Goal: Task Accomplishment & Management: Manage account settings

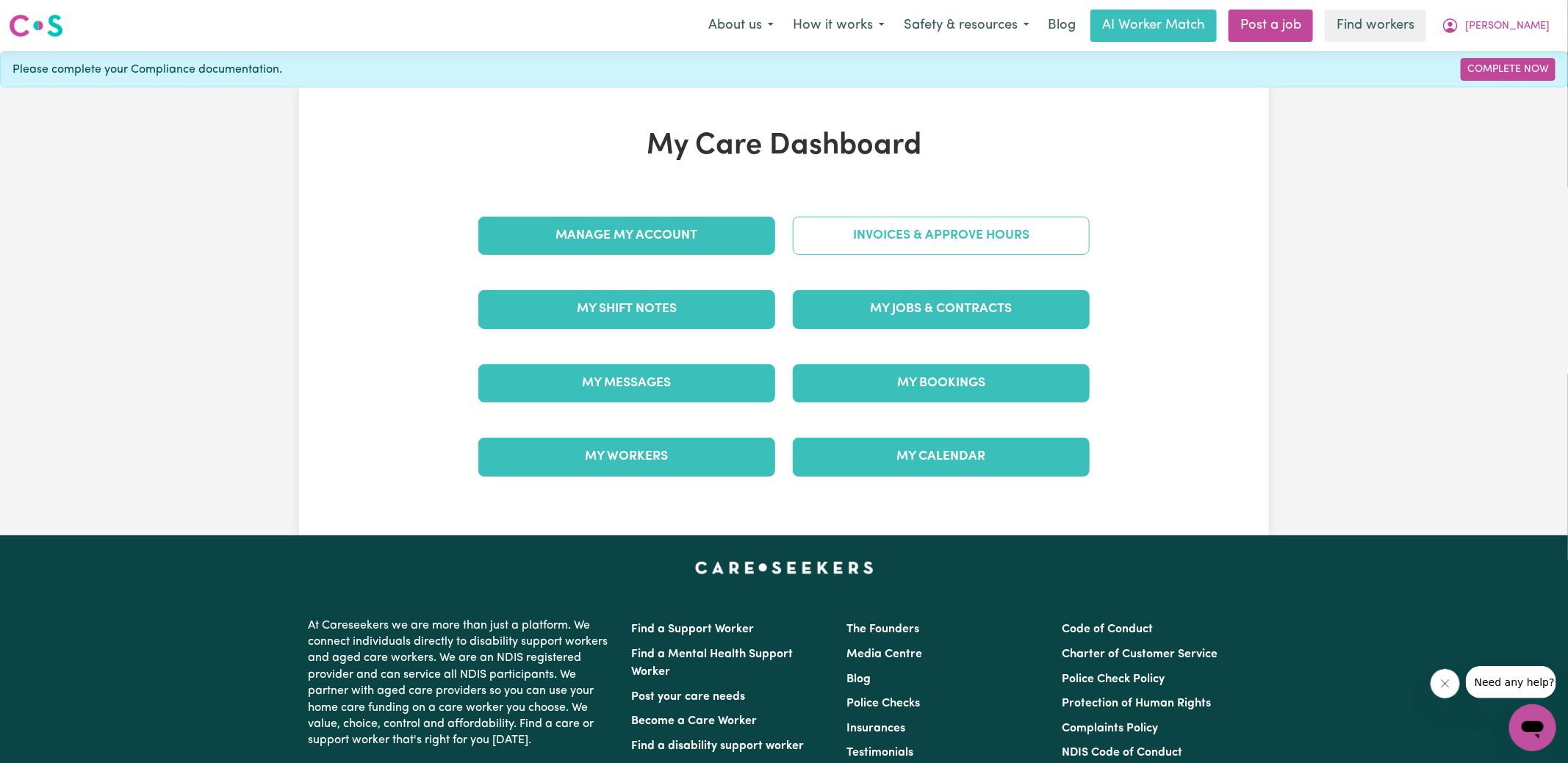
click at [829, 231] on link "Invoices & Approve Hours" at bounding box center [941, 236] width 297 height 38
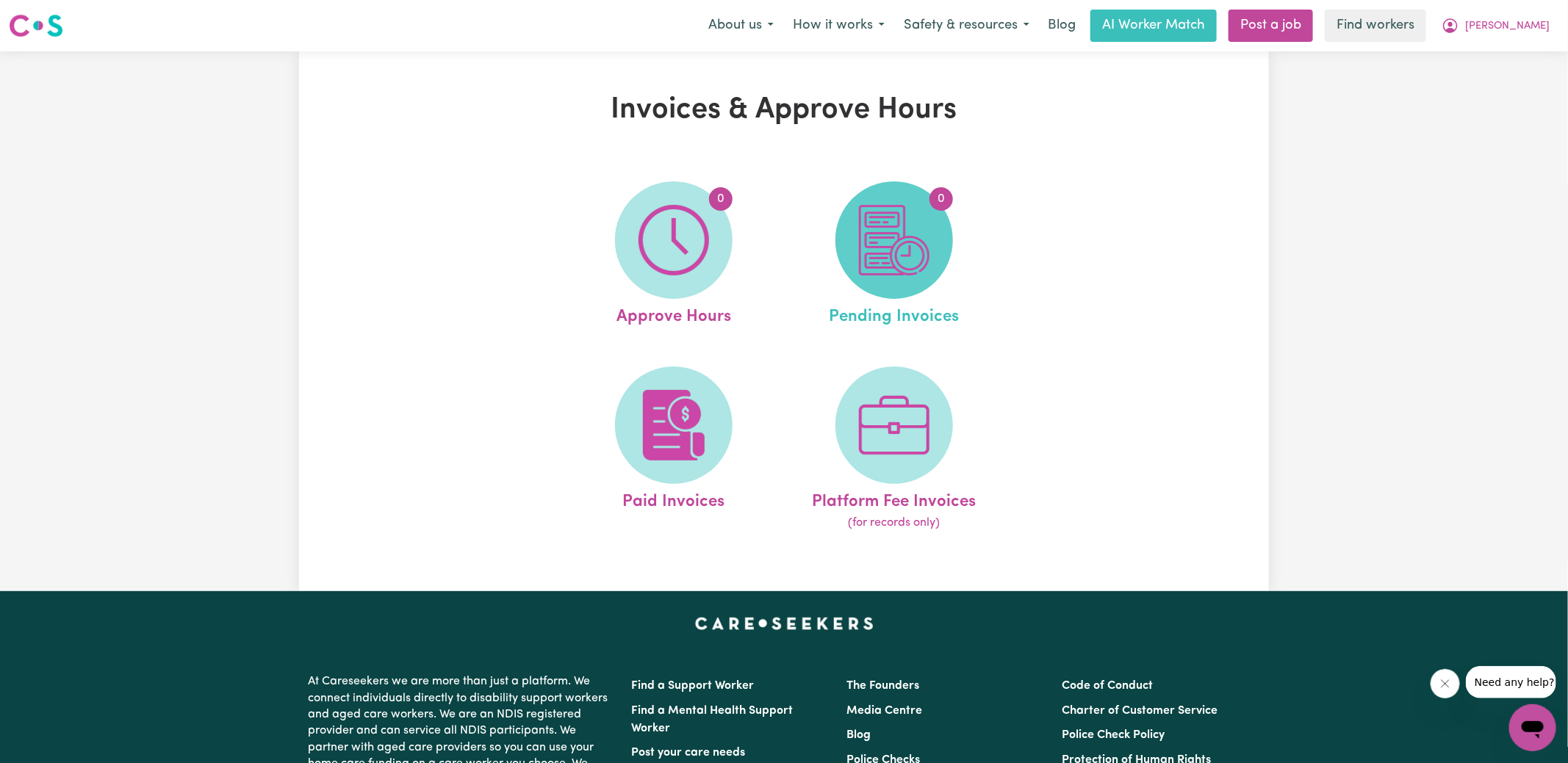
click at [891, 250] on img at bounding box center [894, 240] width 71 height 71
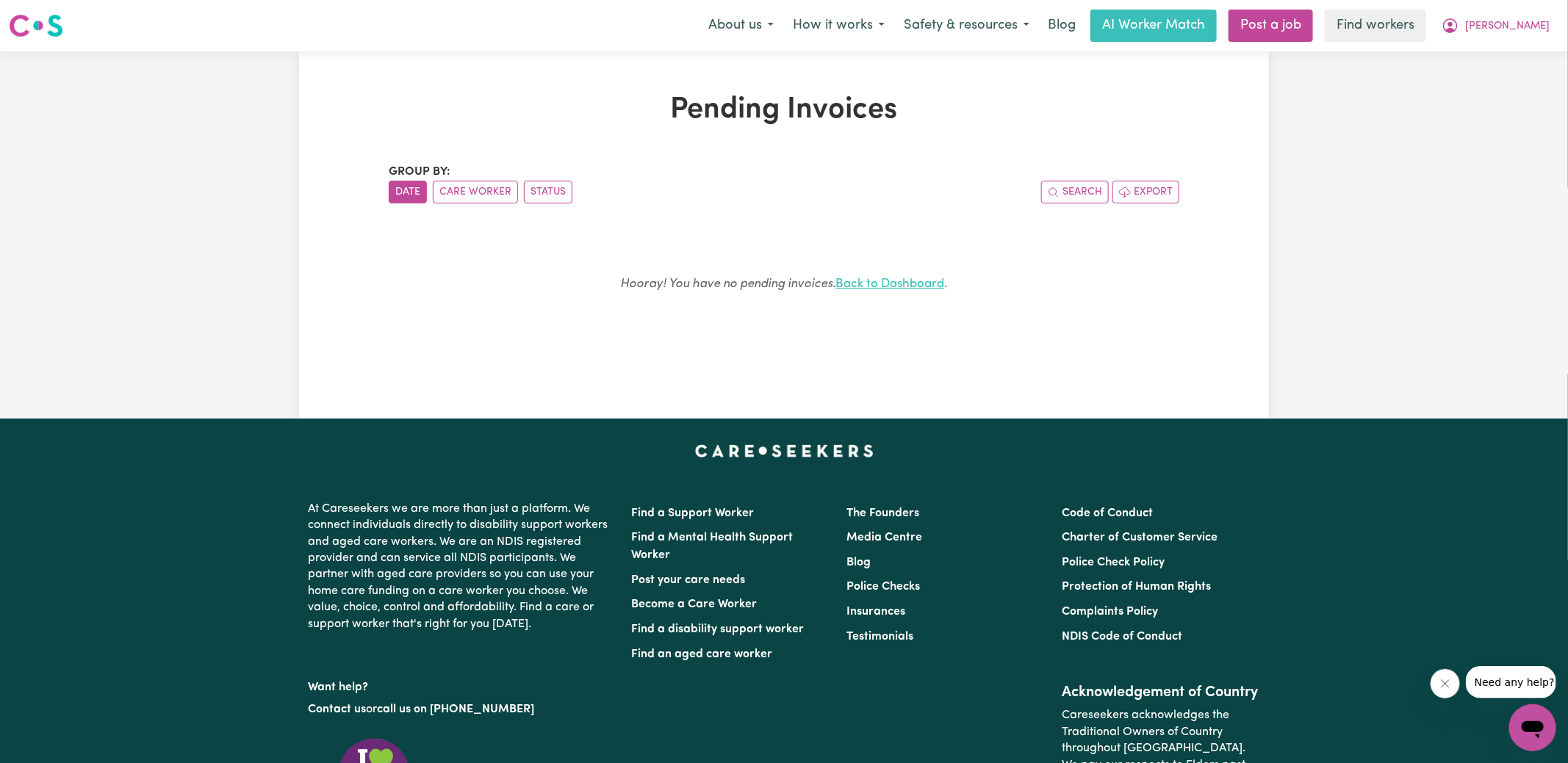
click at [904, 289] on link "Back to Dashboard" at bounding box center [890, 284] width 108 height 13
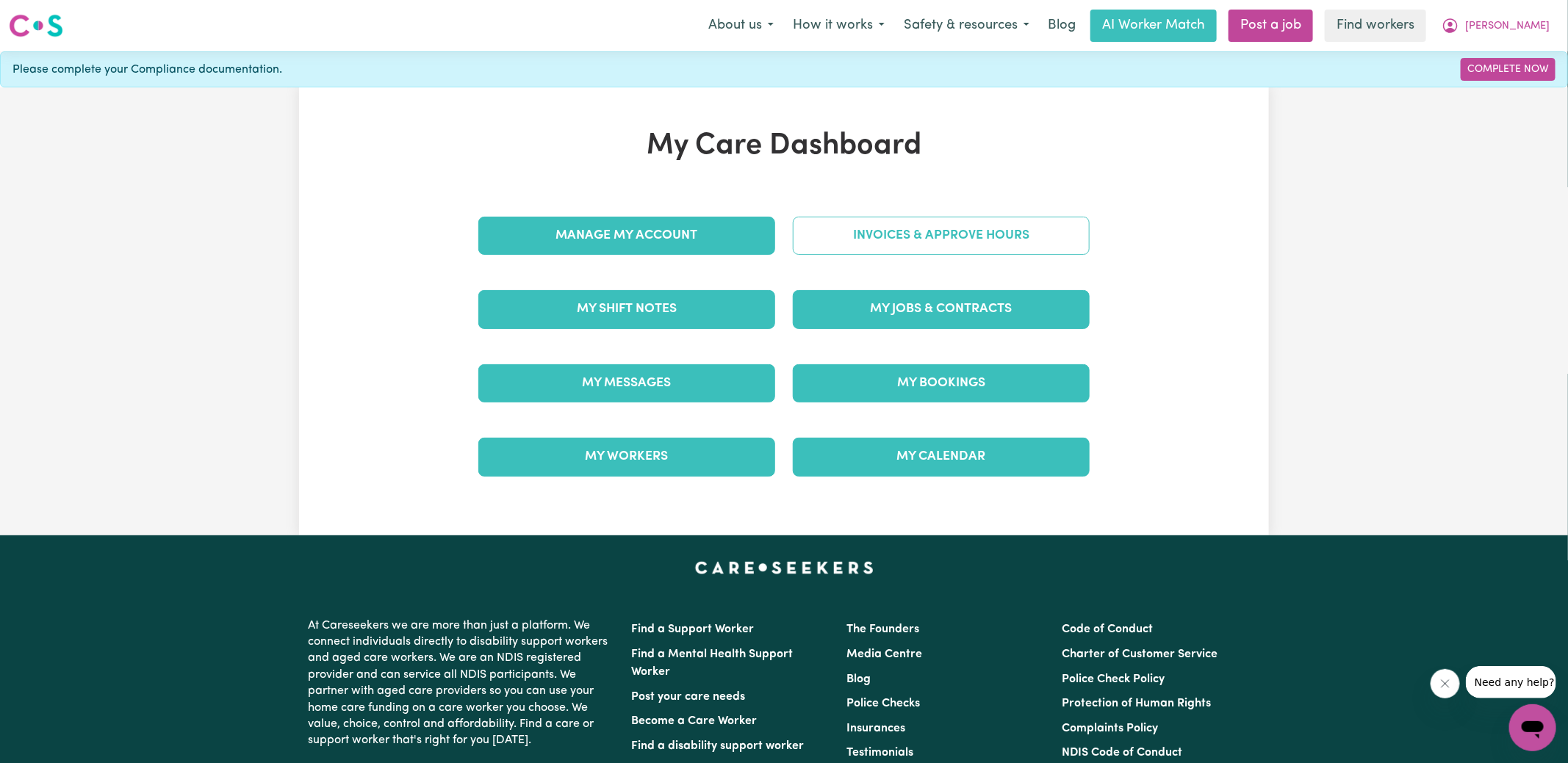
click at [839, 247] on link "Invoices & Approve Hours" at bounding box center [941, 236] width 297 height 38
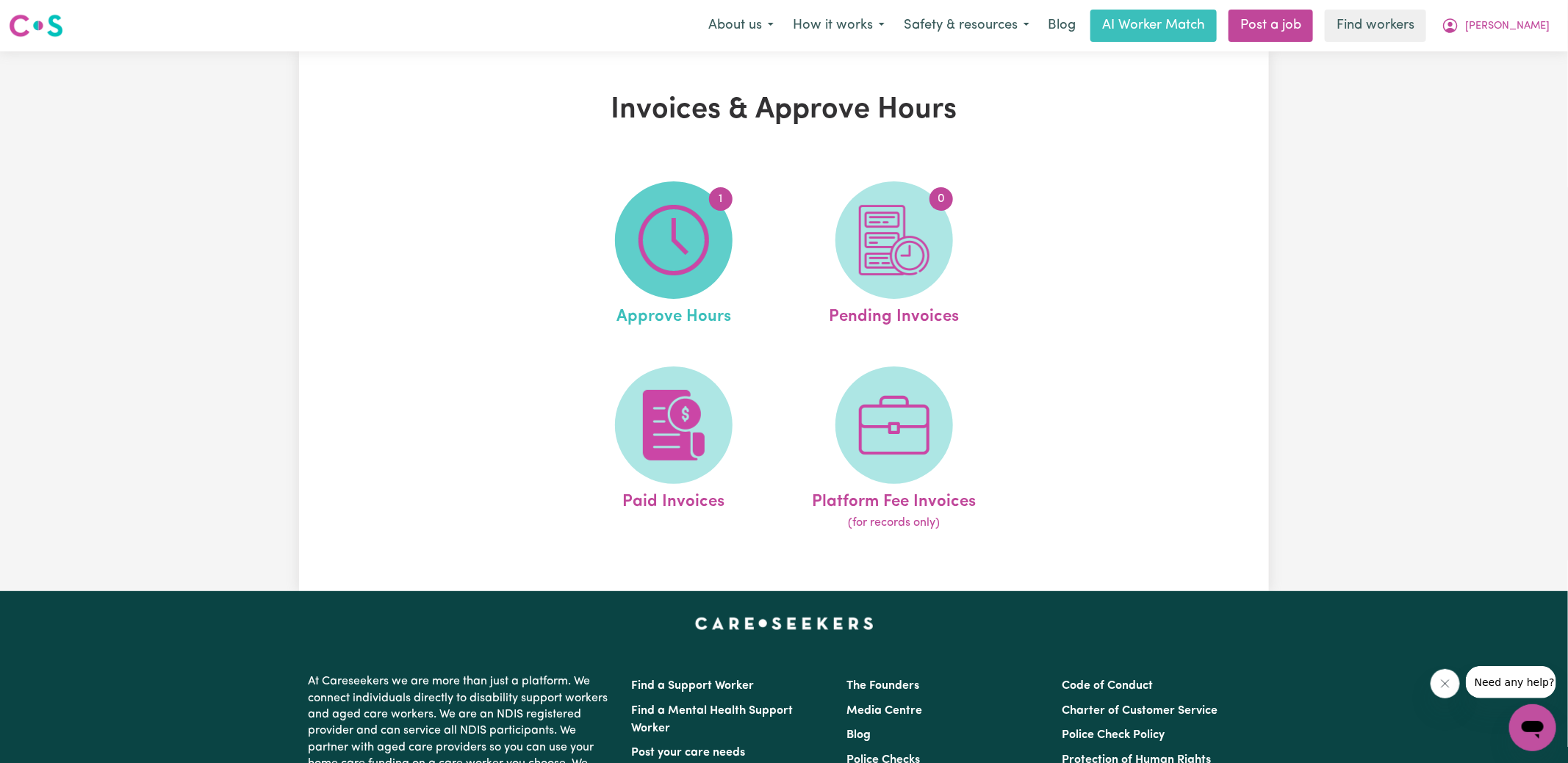
click at [646, 264] on img at bounding box center [673, 240] width 71 height 71
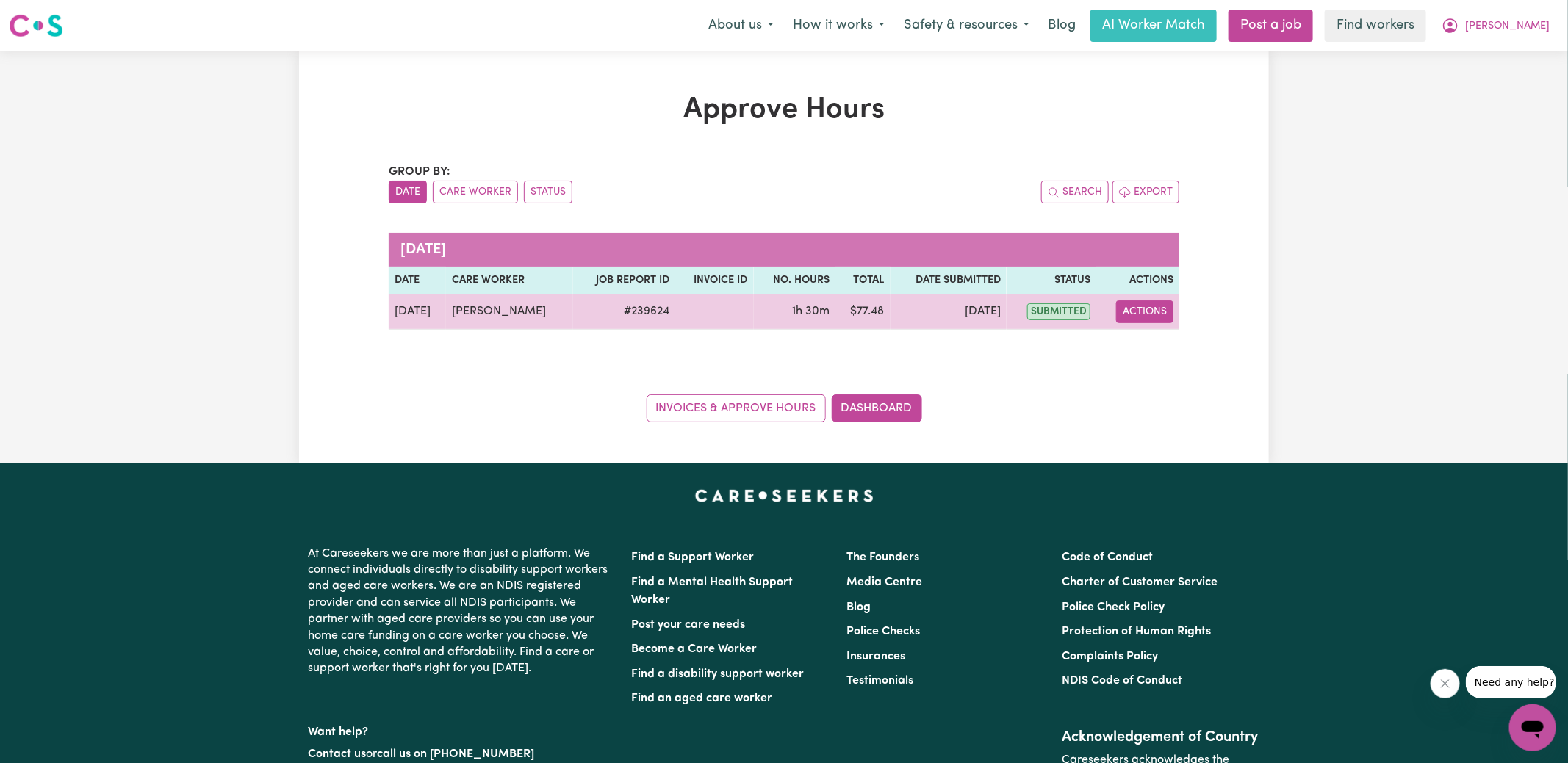
click at [1162, 306] on button "Actions" at bounding box center [1145, 311] width 57 height 23
click at [1166, 356] on link "View Job Report" at bounding box center [1181, 345] width 126 height 29
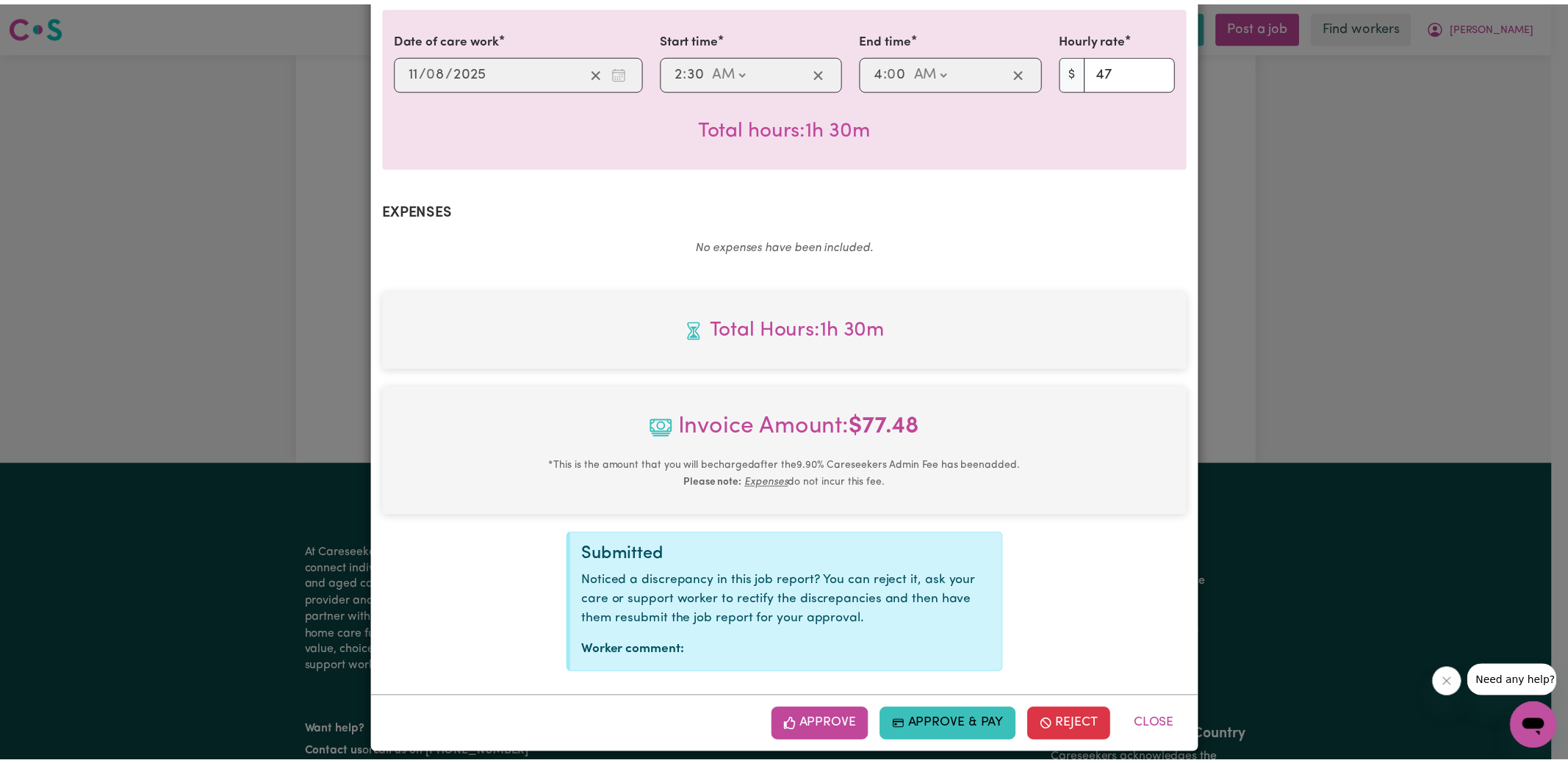
scroll to position [386, 0]
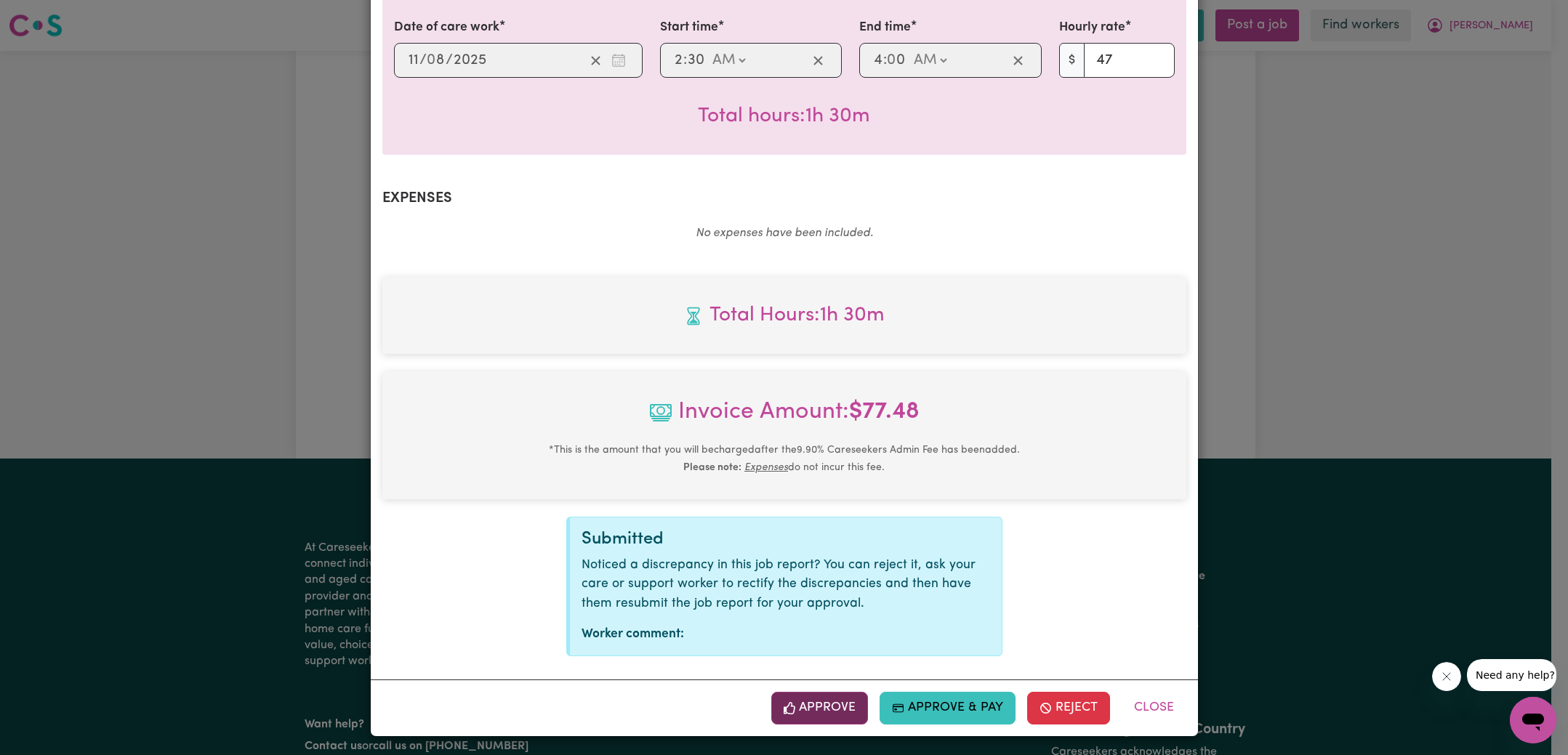
click at [828, 709] on button "Approve" at bounding box center [820, 708] width 98 height 32
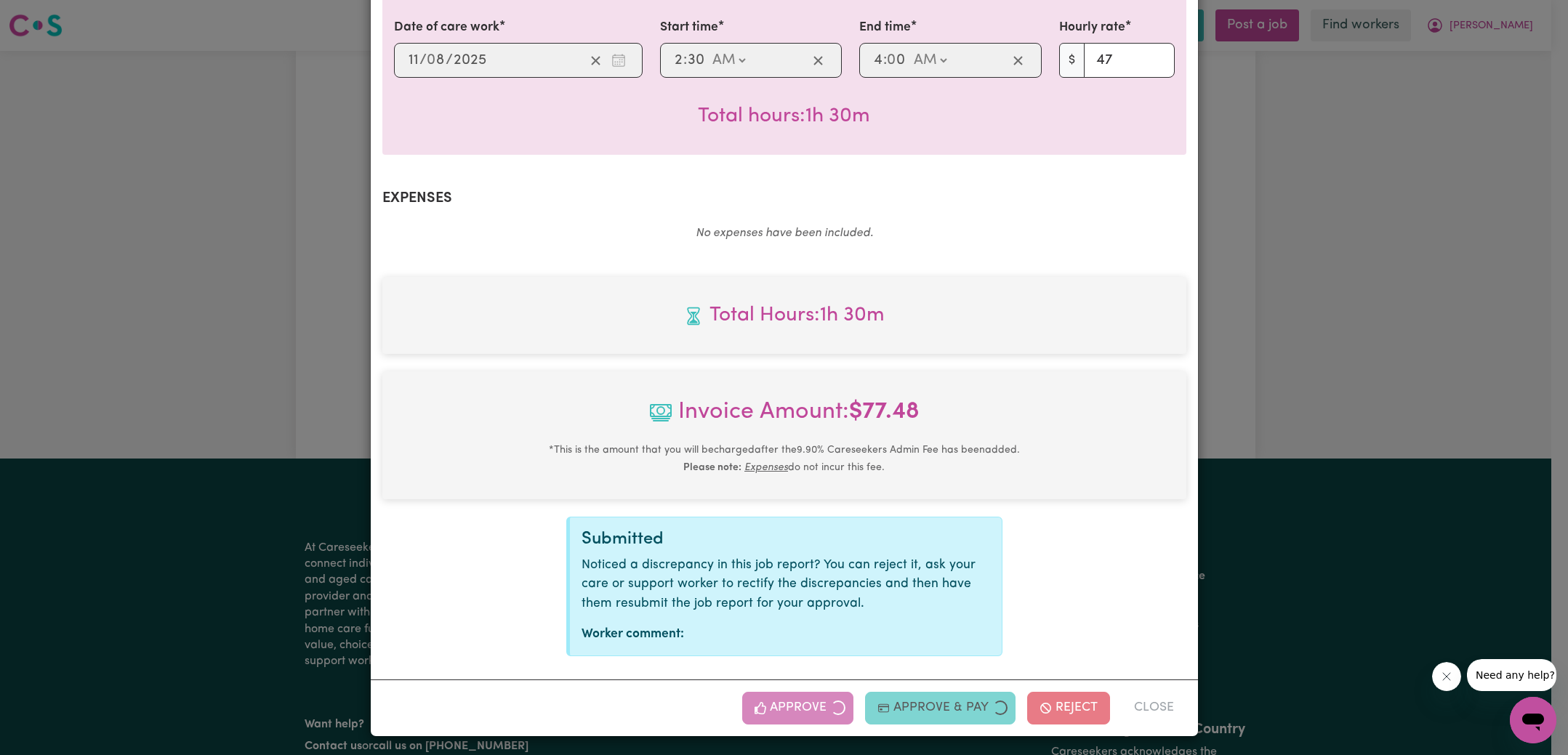
click at [1300, 423] on div "Job Report # 239624 - [PERSON_NAME] Summary Job report # 239624 Client name: [P…" at bounding box center [784, 378] width 1568 height 755
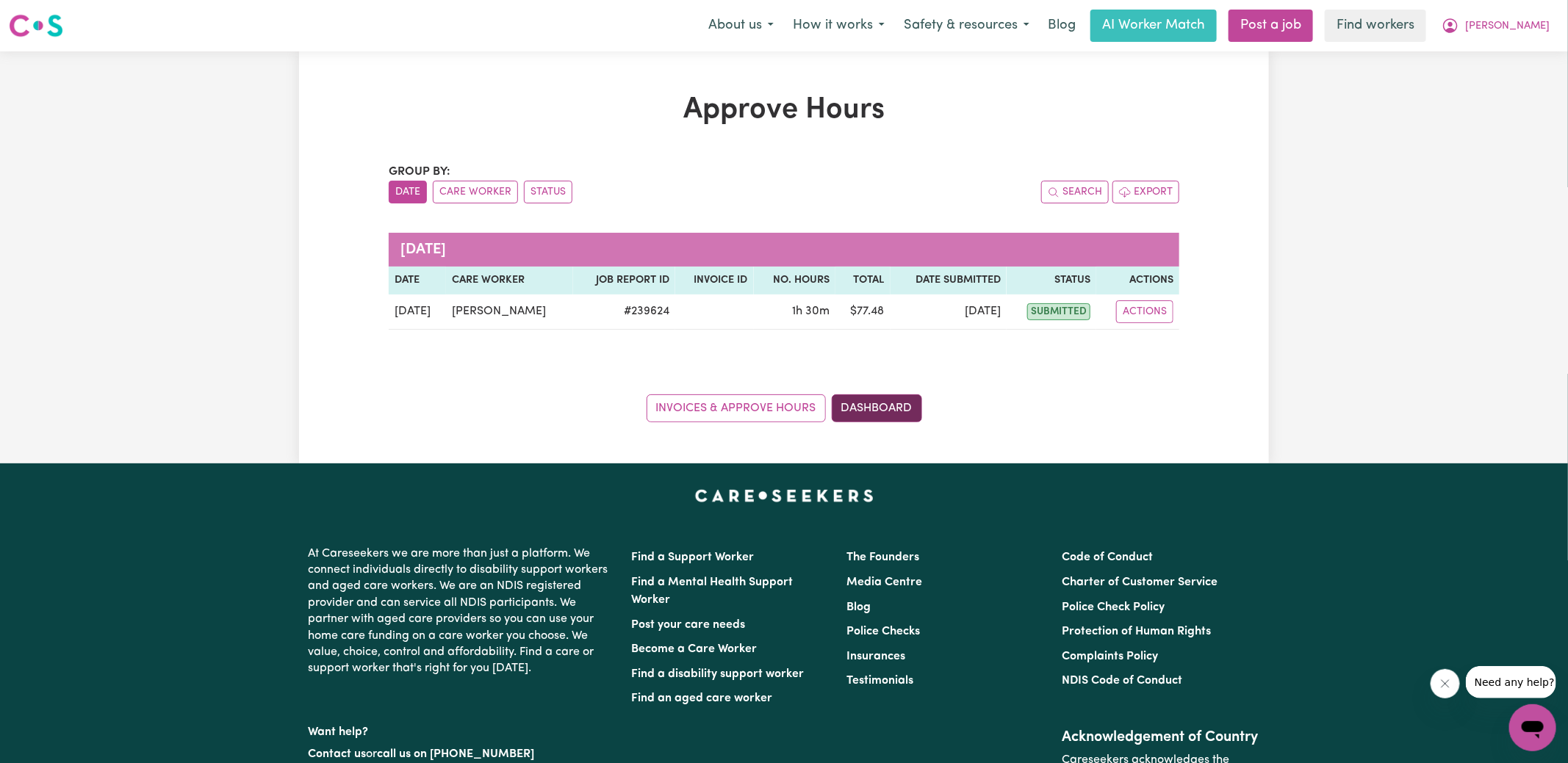
click at [864, 404] on link "Dashboard" at bounding box center [876, 408] width 90 height 28
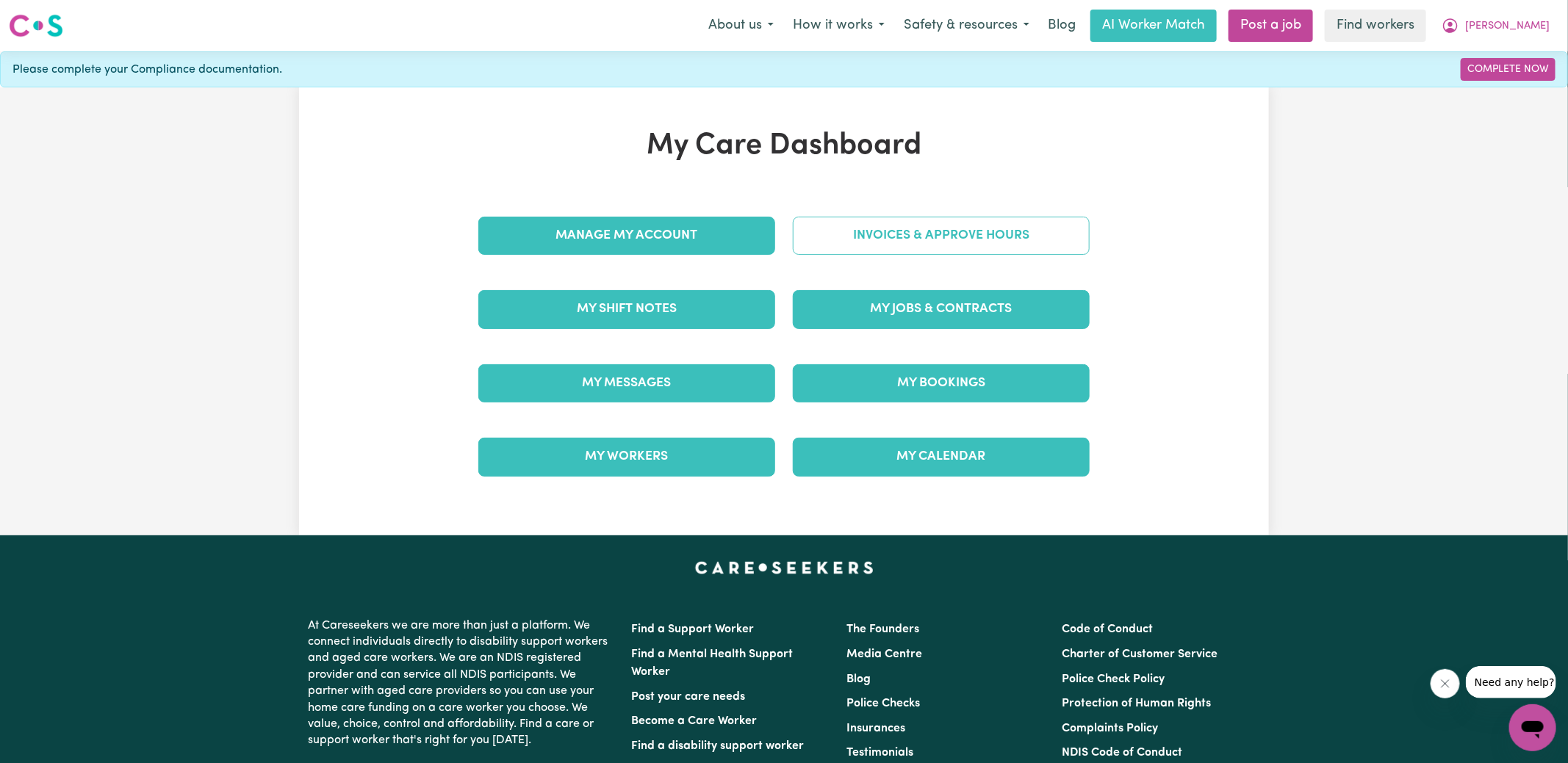
click at [889, 245] on link "Invoices & Approve Hours" at bounding box center [941, 236] width 297 height 38
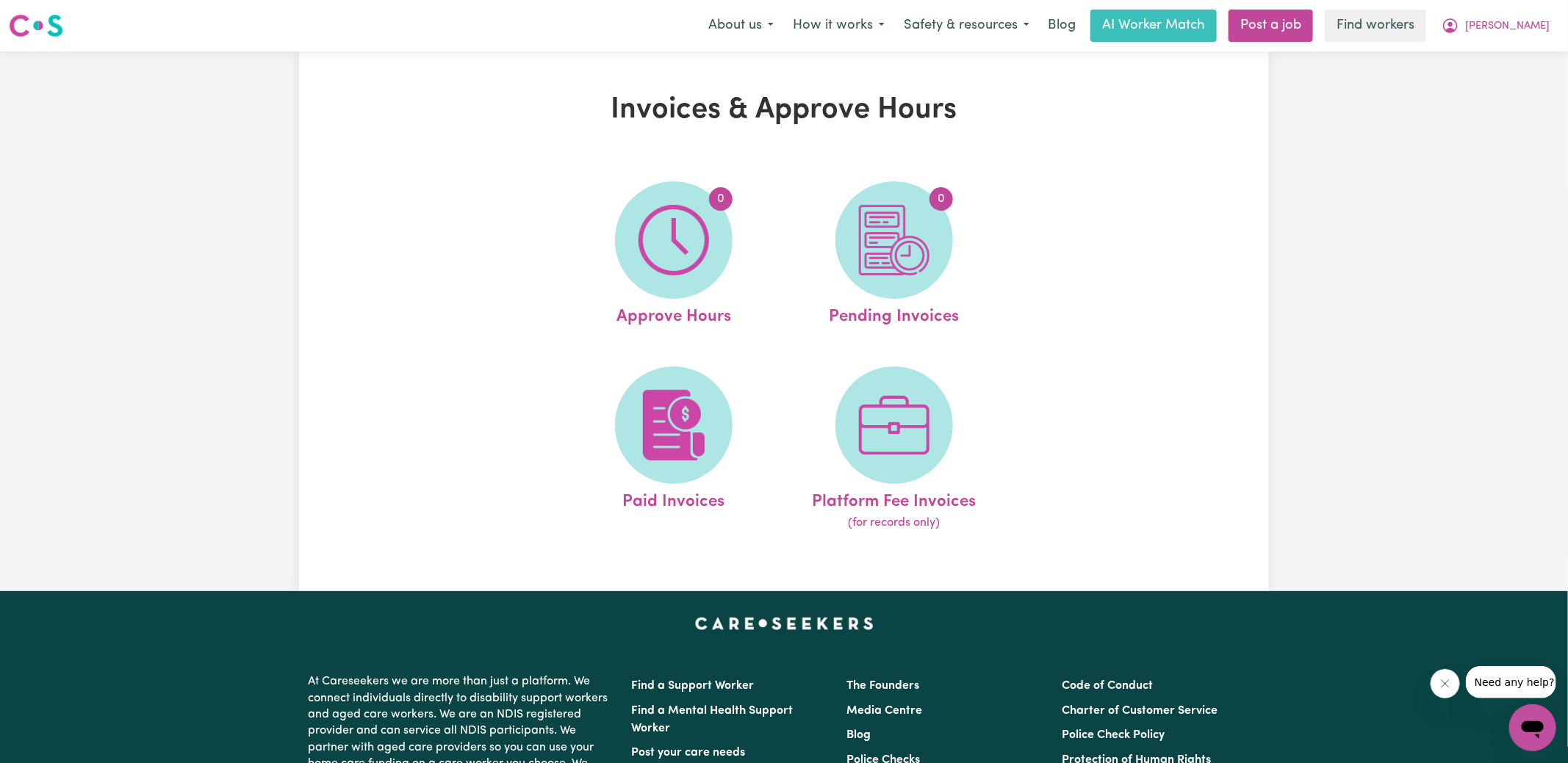
click at [889, 245] on img at bounding box center [894, 240] width 71 height 71
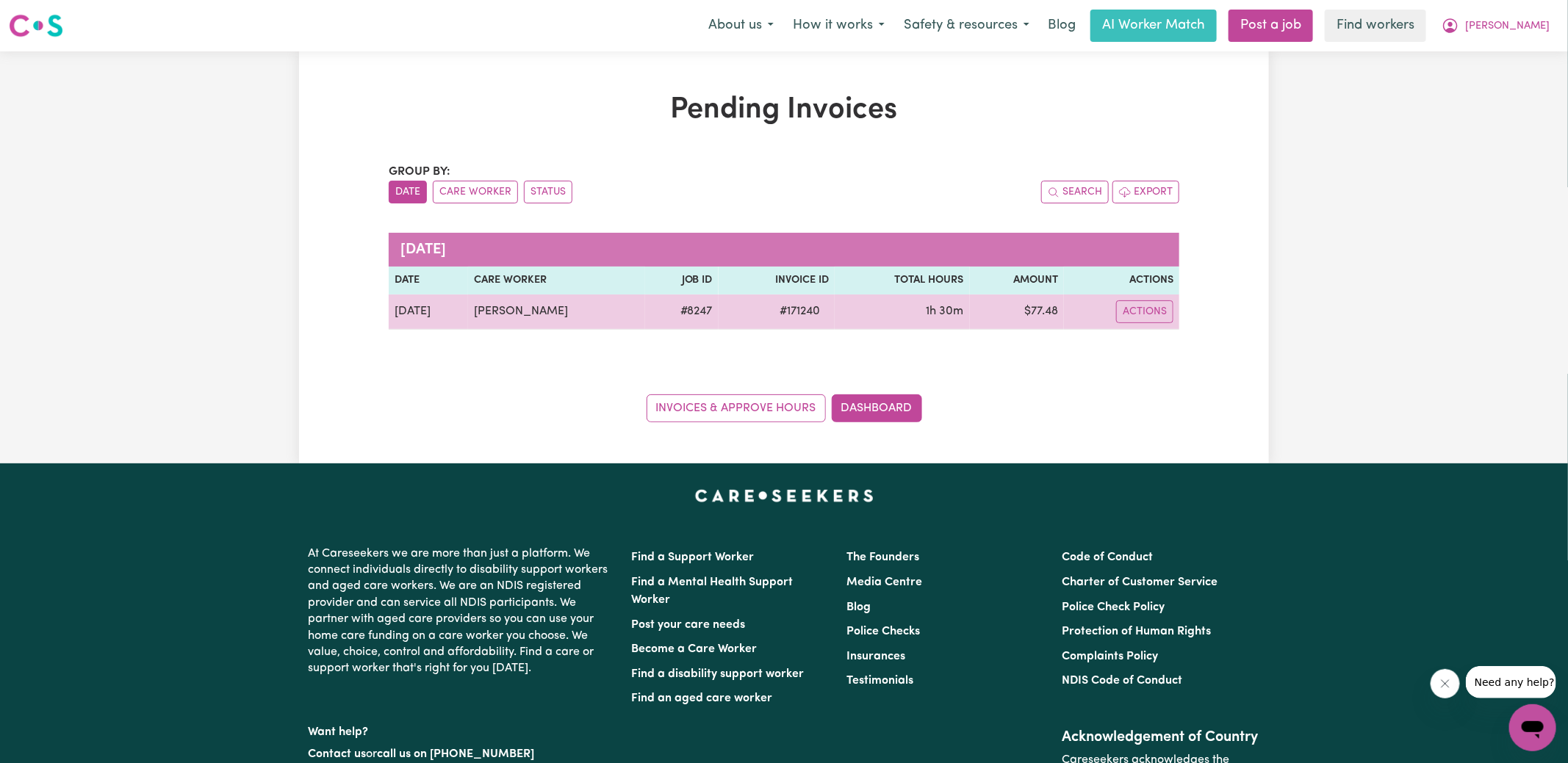
click at [795, 315] on span "# 171240" at bounding box center [799, 311] width 58 height 18
click at [794, 315] on span "# 171240" at bounding box center [799, 311] width 58 height 18
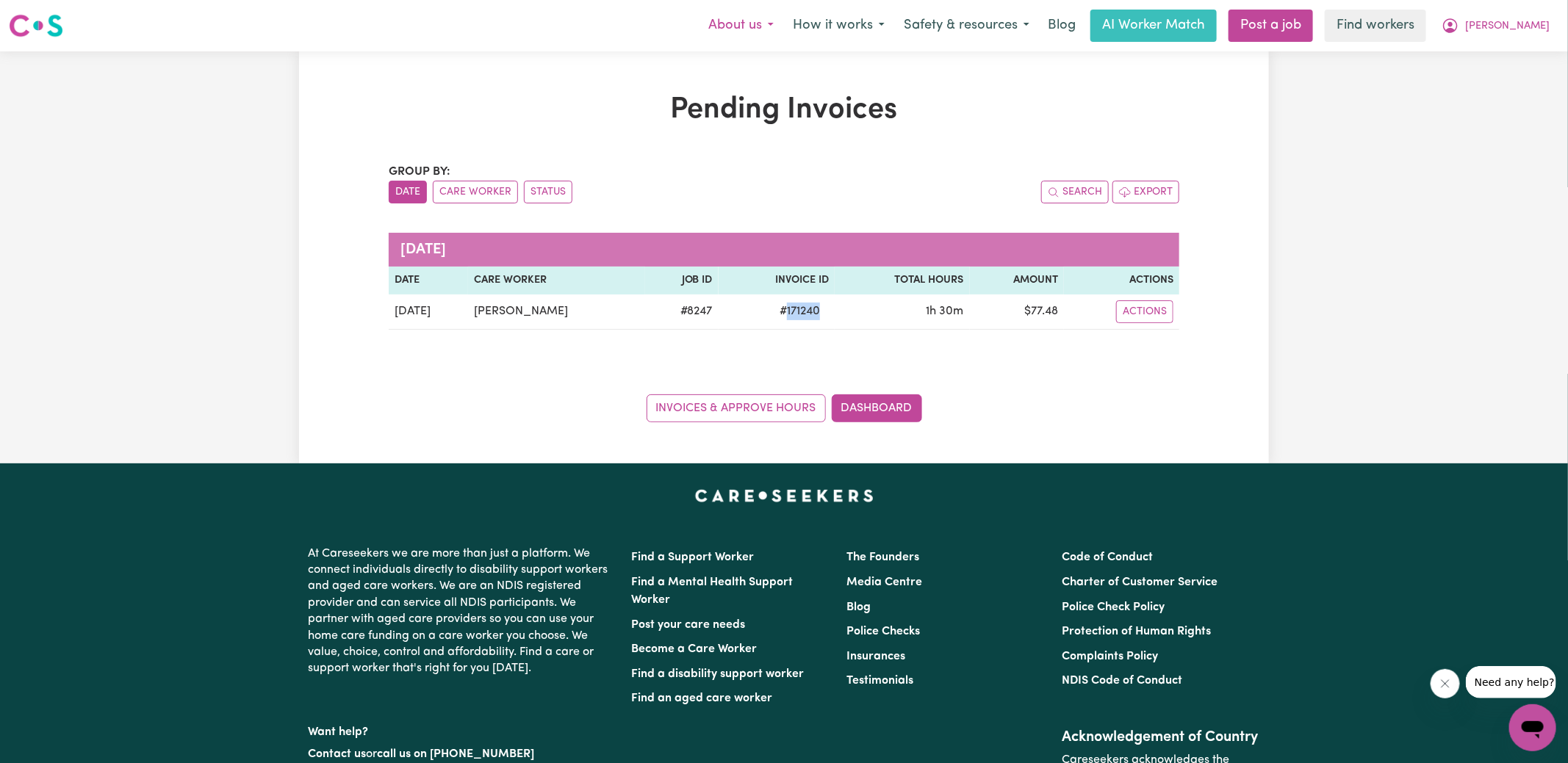
copy span "171240"
click at [1452, 22] on icon "My Account" at bounding box center [1450, 25] width 5 height 5
click at [1484, 83] on link "Logout" at bounding box center [1500, 84] width 116 height 28
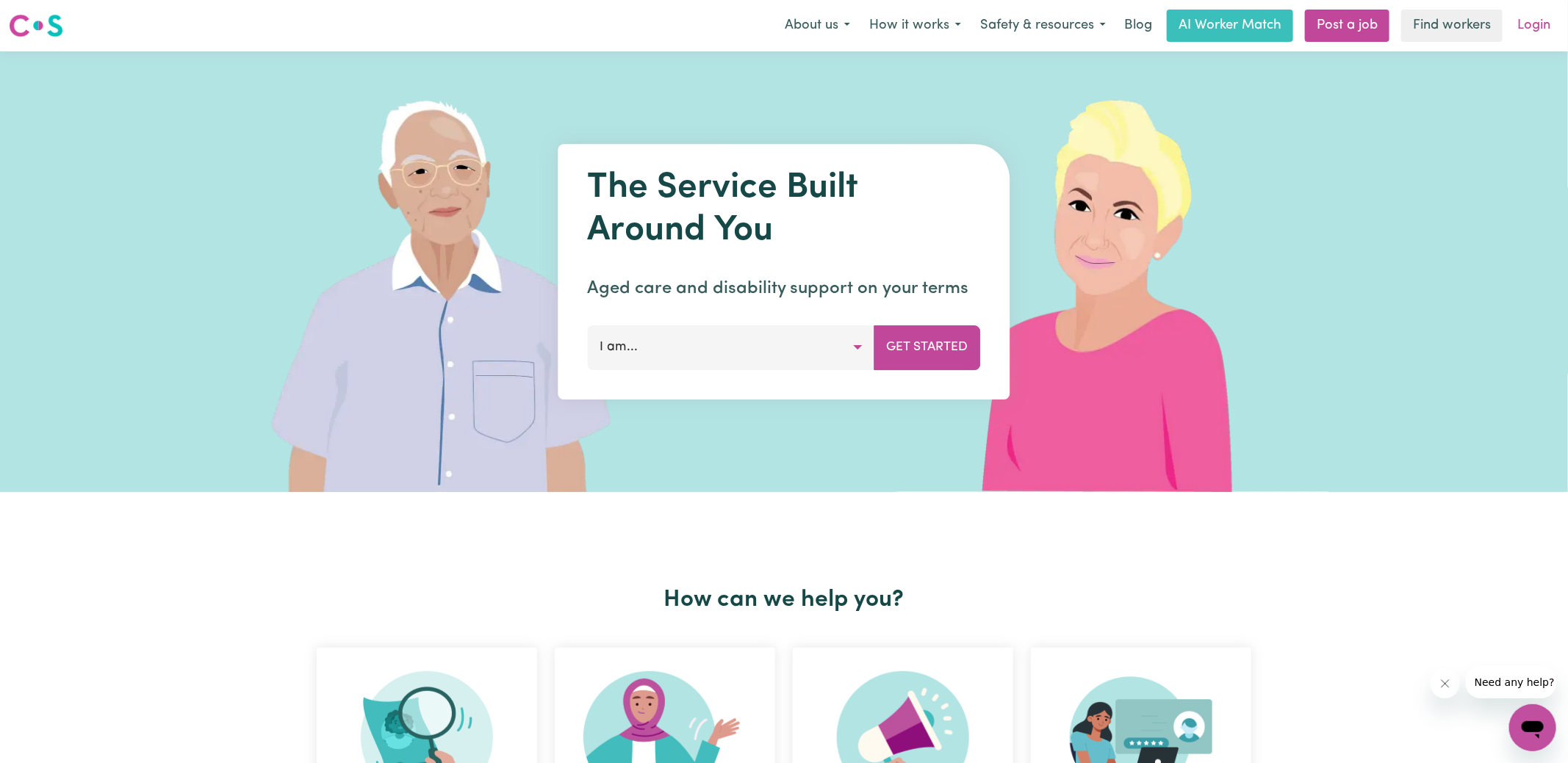
click at [1546, 24] on link "Login" at bounding box center [1534, 25] width 51 height 33
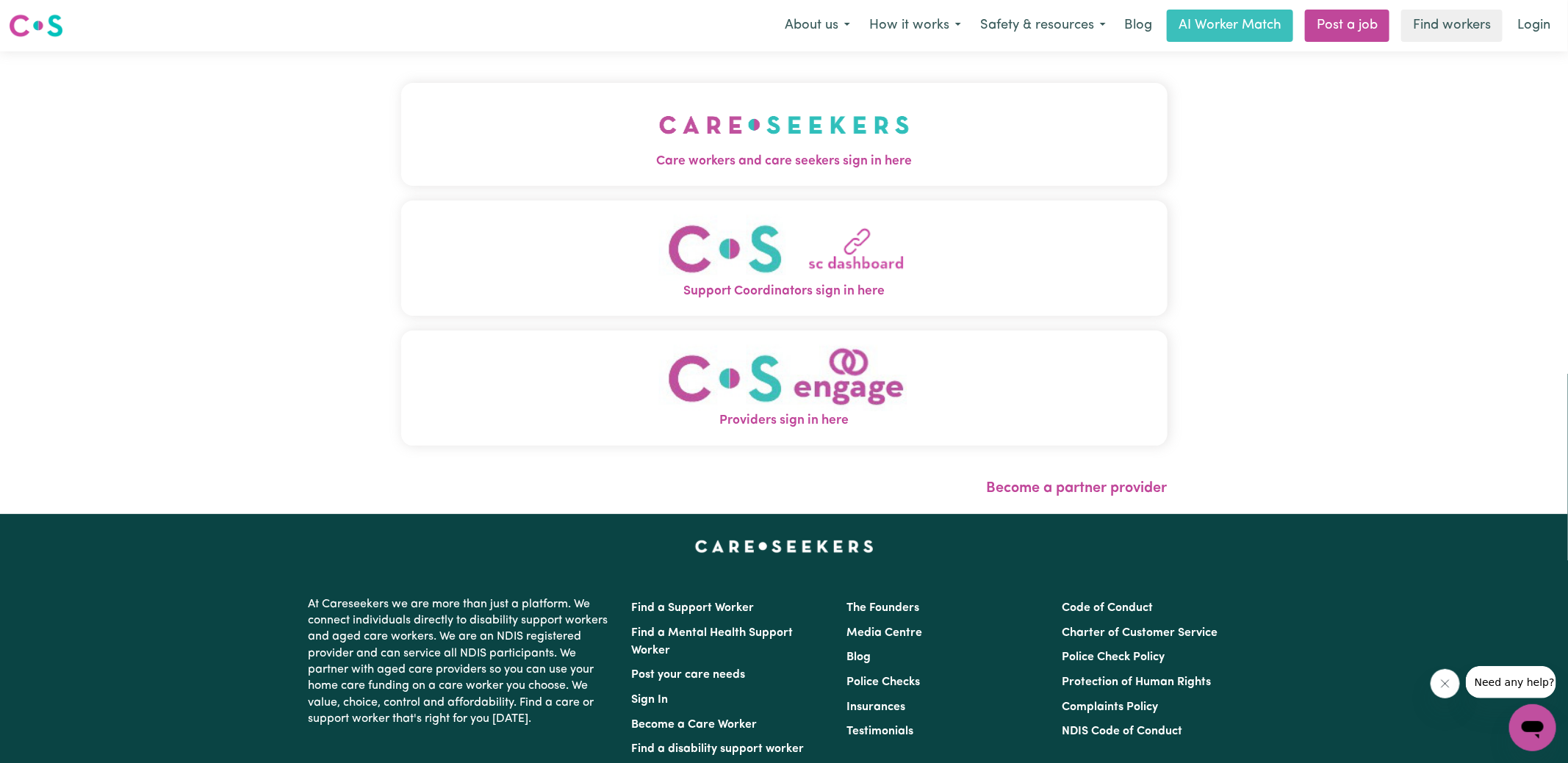
click at [815, 168] on span "Care workers and care seekers sign in here" at bounding box center [784, 162] width 766 height 19
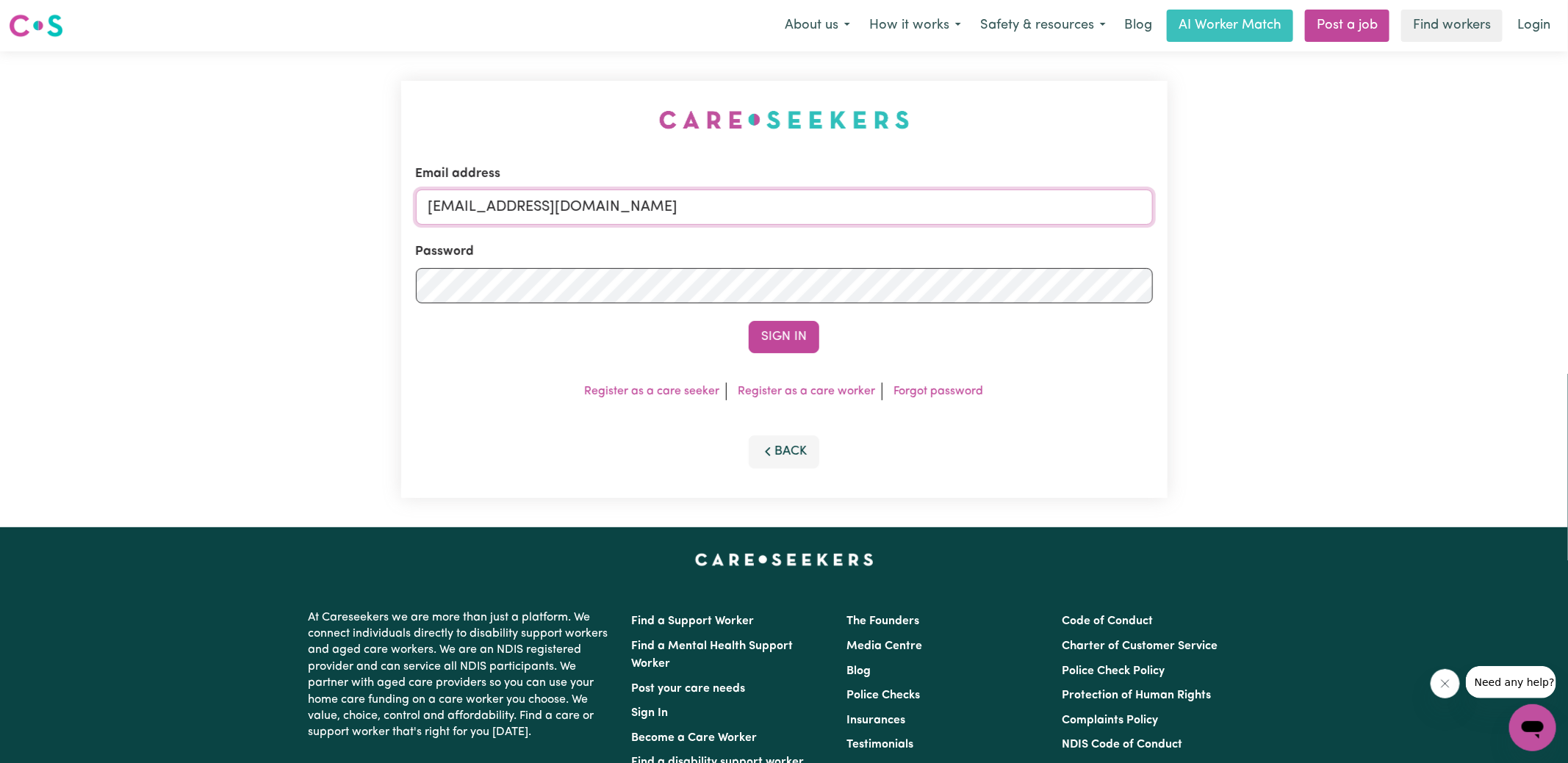
drag, startPoint x: 515, startPoint y: 204, endPoint x: 1324, endPoint y: 361, distance: 824.1
click at [1324, 361] on div "Email address [EMAIL_ADDRESS][DOMAIN_NAME] Password Sign In Register as a care …" at bounding box center [784, 289] width 1568 height 475
type input "[EMAIL_ADDRESS][DOMAIN_NAME]"
click at [749, 321] on button "Sign In" at bounding box center [784, 337] width 71 height 33
